Goal: Navigation & Orientation: Find specific page/section

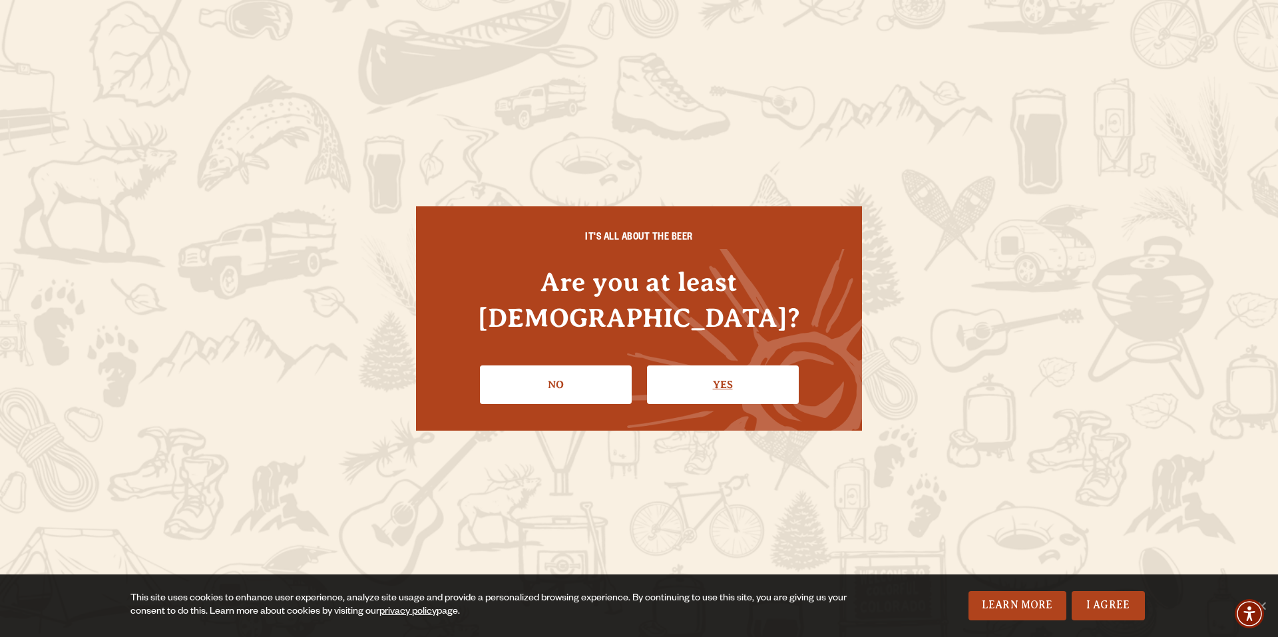
click at [729, 369] on link "Yes" at bounding box center [723, 384] width 152 height 39
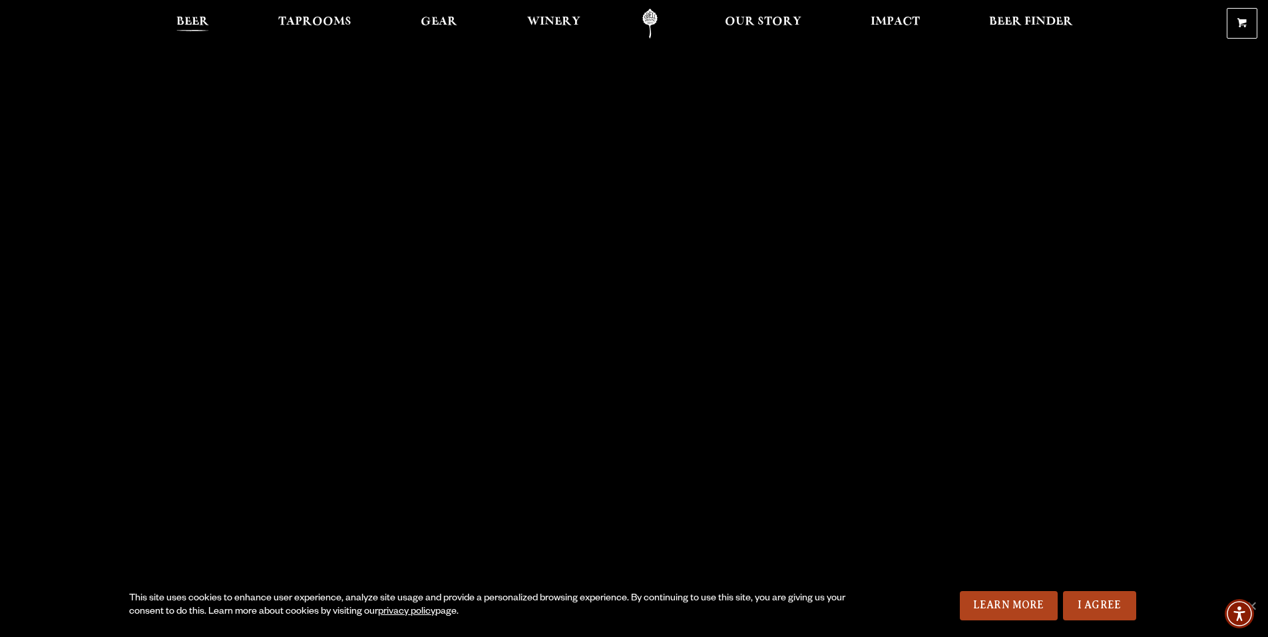
click at [197, 24] on span "Beer" at bounding box center [192, 22] width 33 height 11
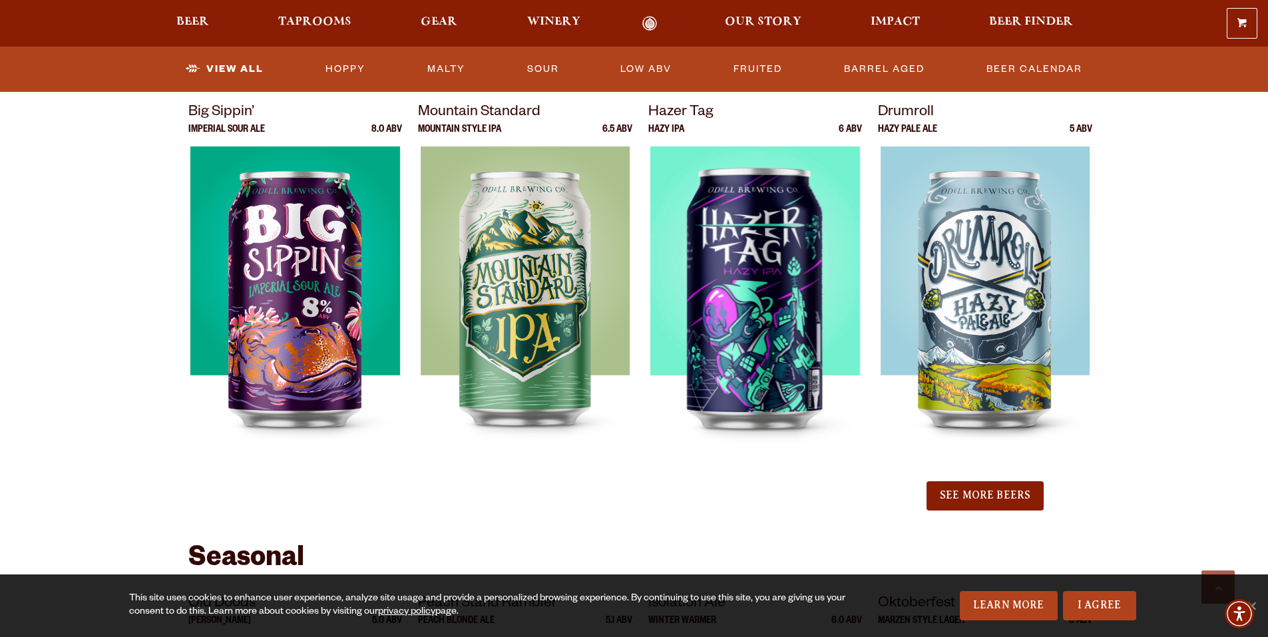
scroll to position [1464, 0]
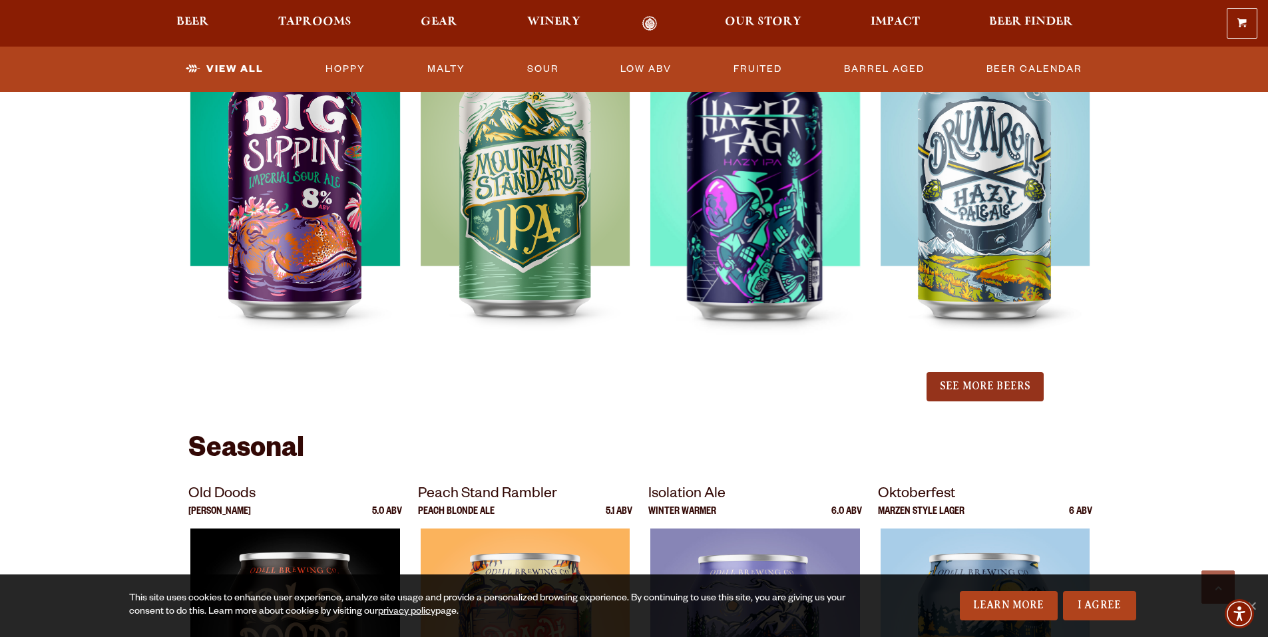
click at [952, 385] on button "See More Beers" at bounding box center [984, 386] width 117 height 29
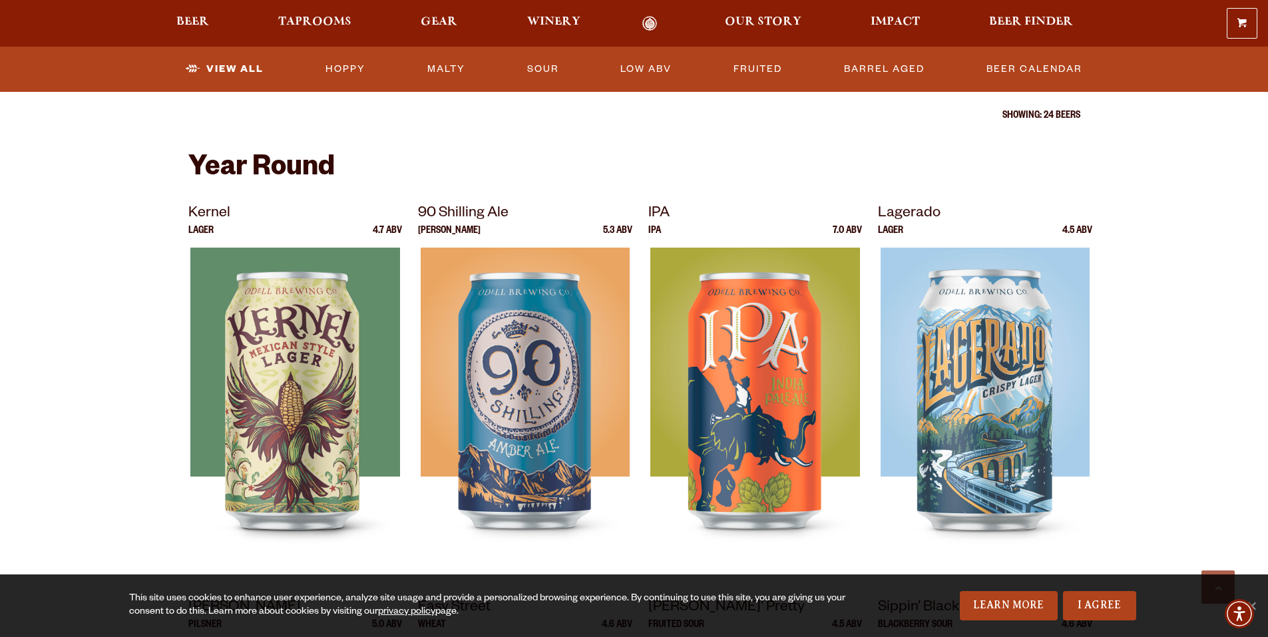
scroll to position [532, 0]
